Goal: Information Seeking & Learning: Learn about a topic

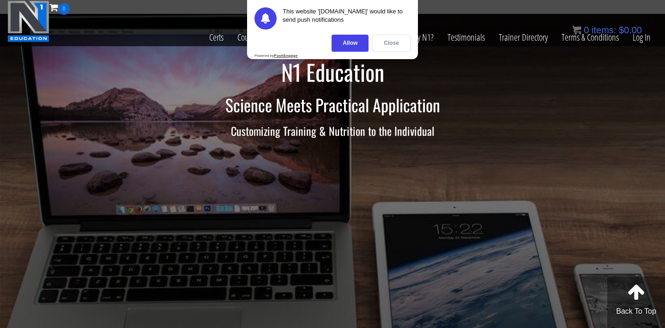
click at [394, 48] on div "Close" at bounding box center [391, 43] width 38 height 17
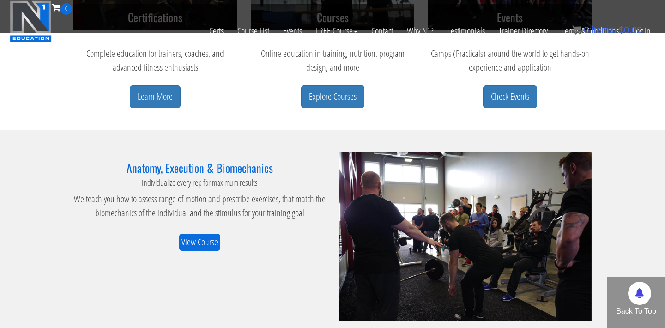
scroll to position [418, 0]
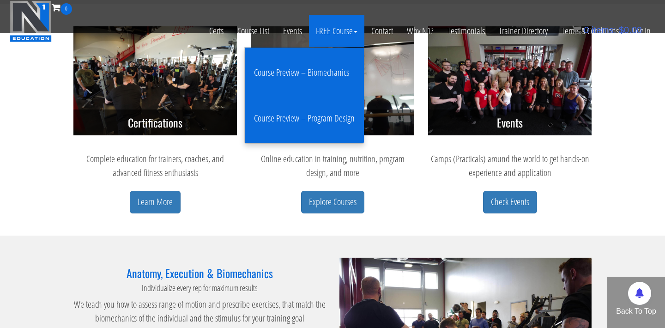
click at [313, 73] on link "Course Preview – Biomechanics" at bounding box center [304, 73] width 115 height 37
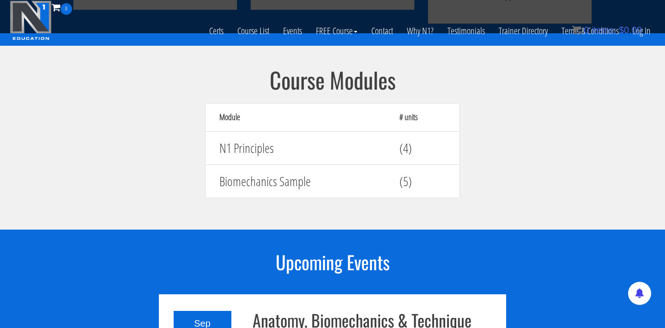
scroll to position [857, 0]
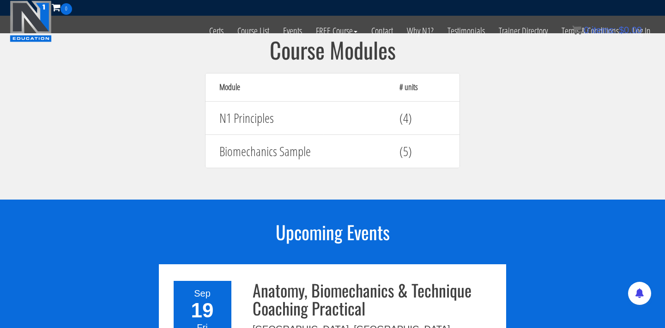
click at [254, 111] on h4 "N1 Principles" at bounding box center [302, 118] width 166 height 14
click at [262, 144] on h4 "Biomechanics Sample" at bounding box center [302, 151] width 166 height 14
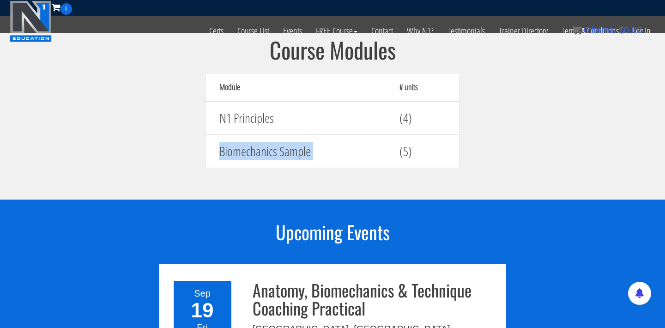
click at [262, 144] on h4 "Biomechanics Sample" at bounding box center [302, 151] width 166 height 14
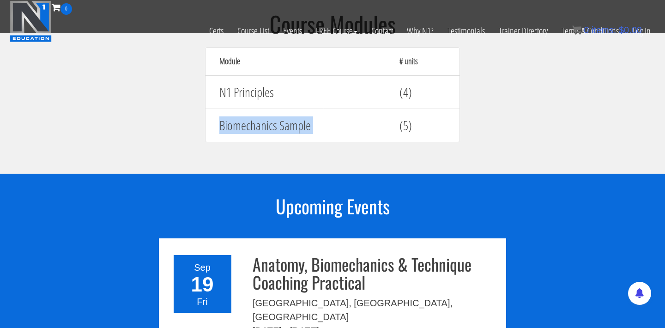
scroll to position [616, 0]
